Goal: Find specific page/section: Find specific page/section

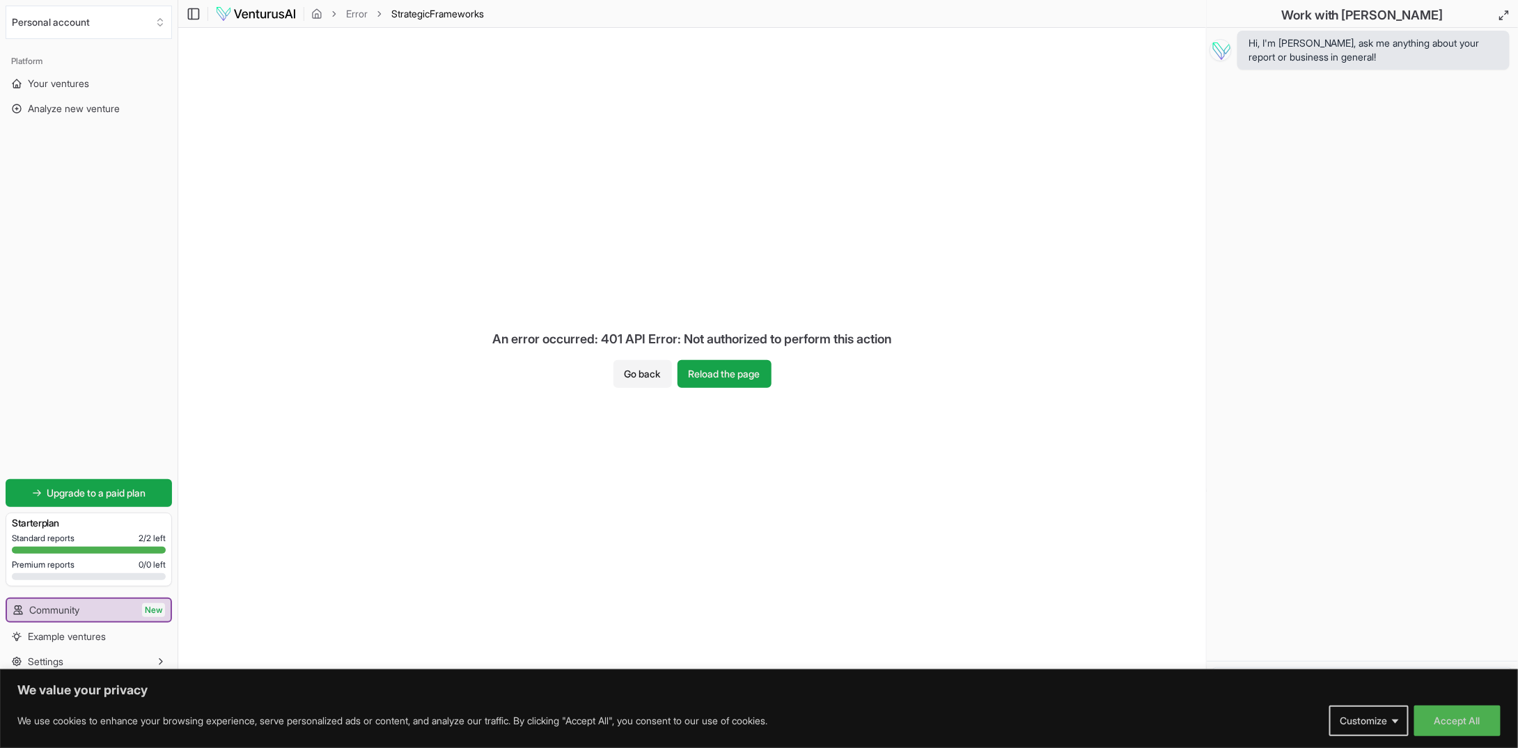
click at [276, 16] on img at bounding box center [255, 14] width 81 height 17
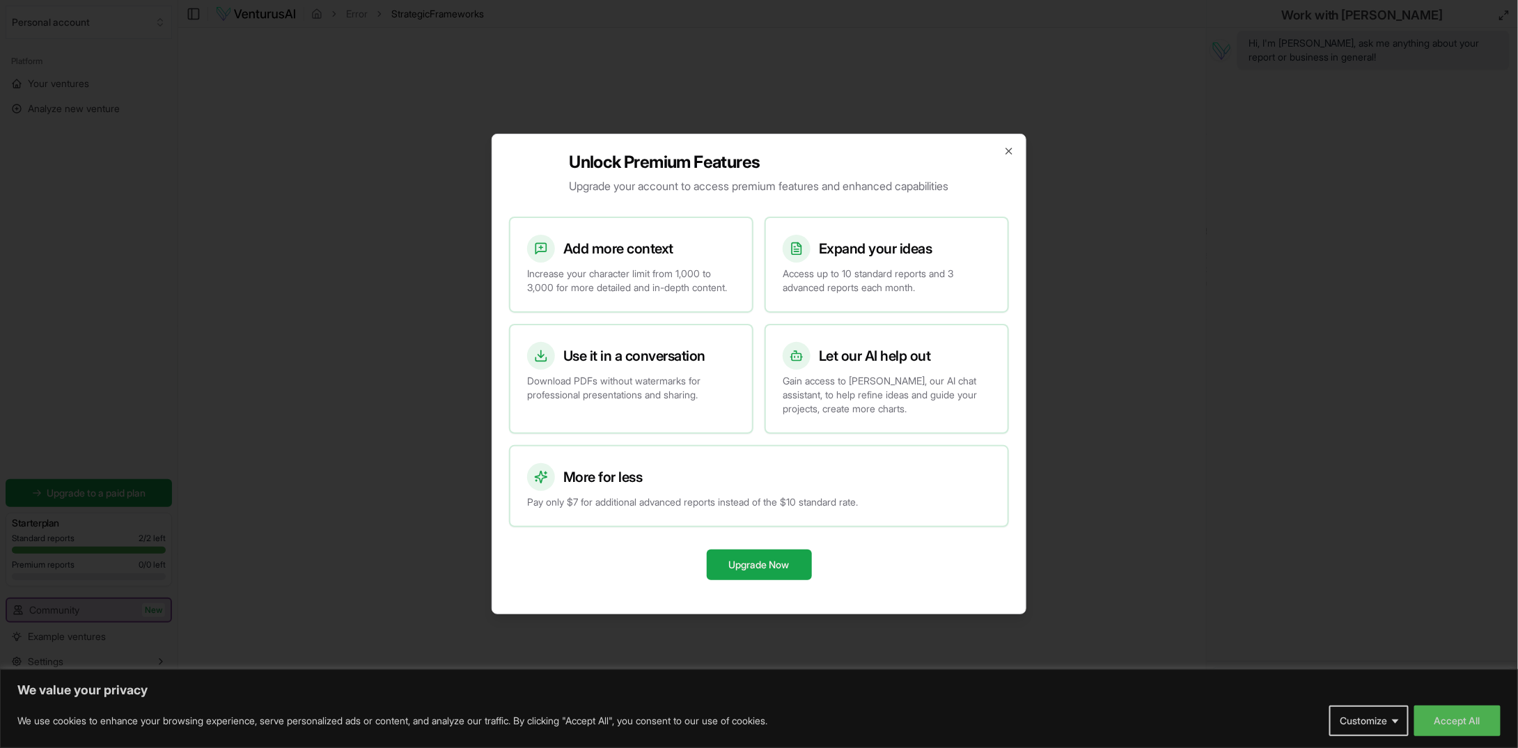
click at [335, 63] on div at bounding box center [759, 374] width 1518 height 748
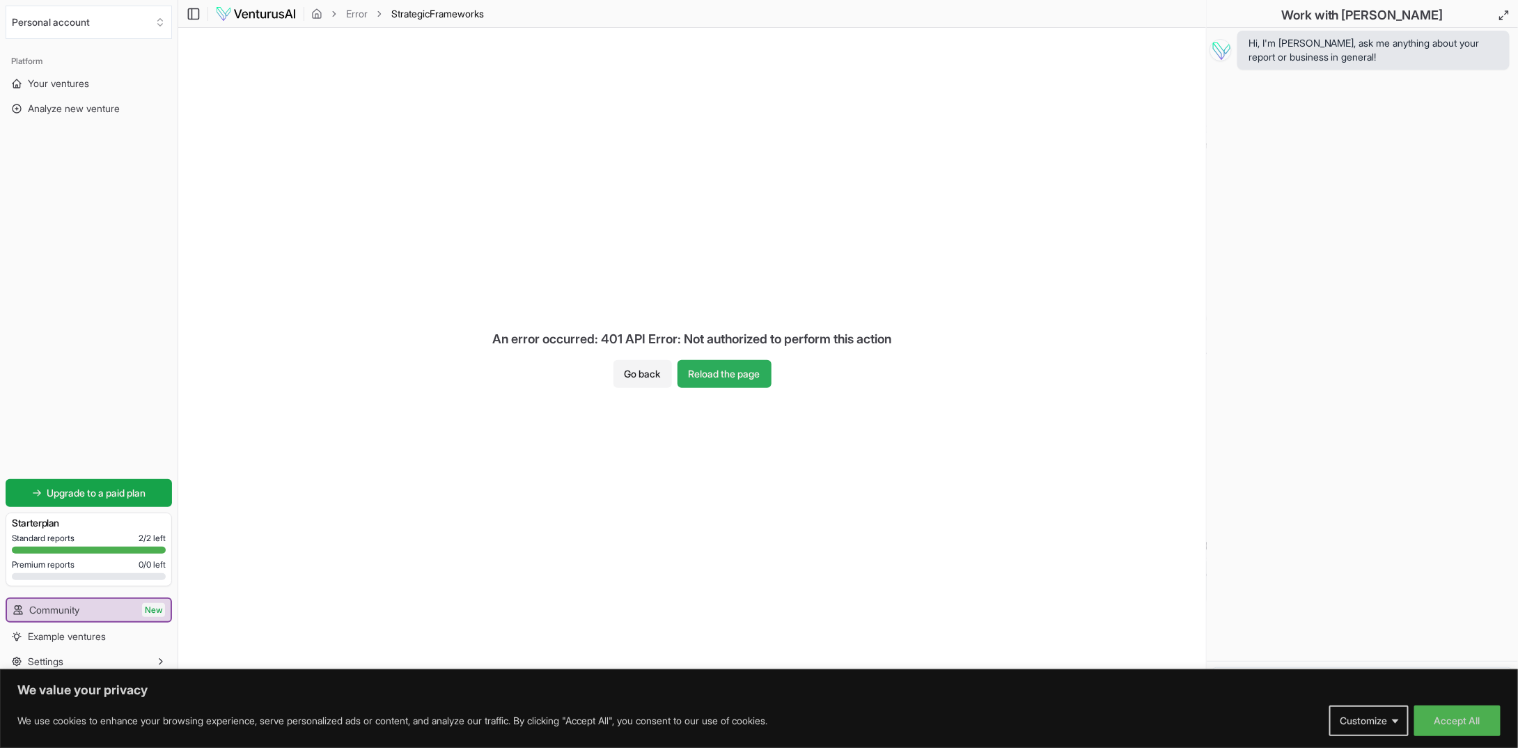
click at [755, 372] on button "Reload the page" at bounding box center [724, 374] width 94 height 28
click at [1462, 721] on button "Accept All" at bounding box center [1457, 720] width 86 height 31
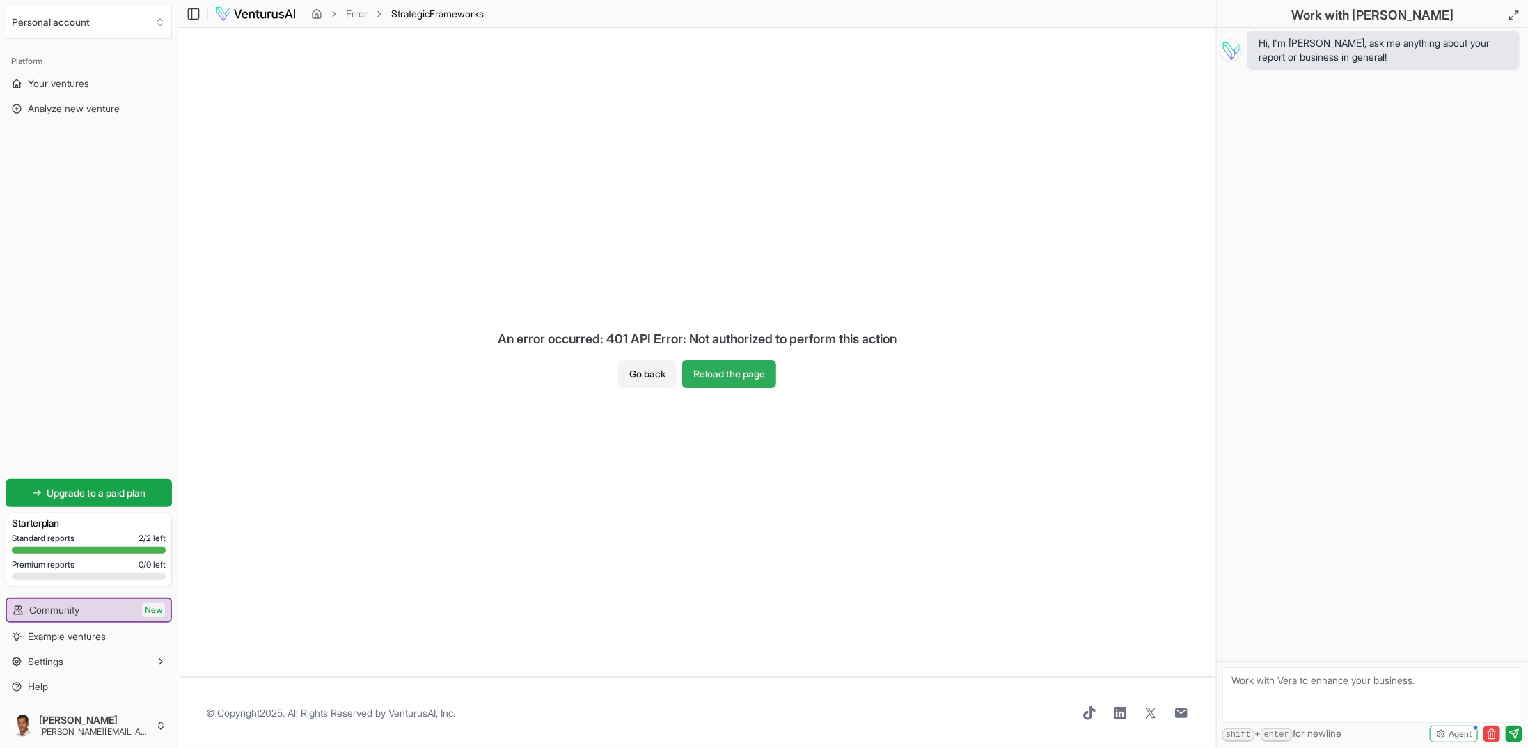
click at [737, 372] on button "Reload the page" at bounding box center [729, 374] width 94 height 28
click at [79, 17] on button "Personal account" at bounding box center [89, 22] width 166 height 33
click at [336, 108] on html "We value your privacy We use cookies to enhance your browsing experience, serve…" at bounding box center [764, 374] width 1528 height 748
click at [266, 17] on img at bounding box center [255, 14] width 81 height 17
